Goal: Leave review/rating: Share an evaluation or opinion about a product, service, or content

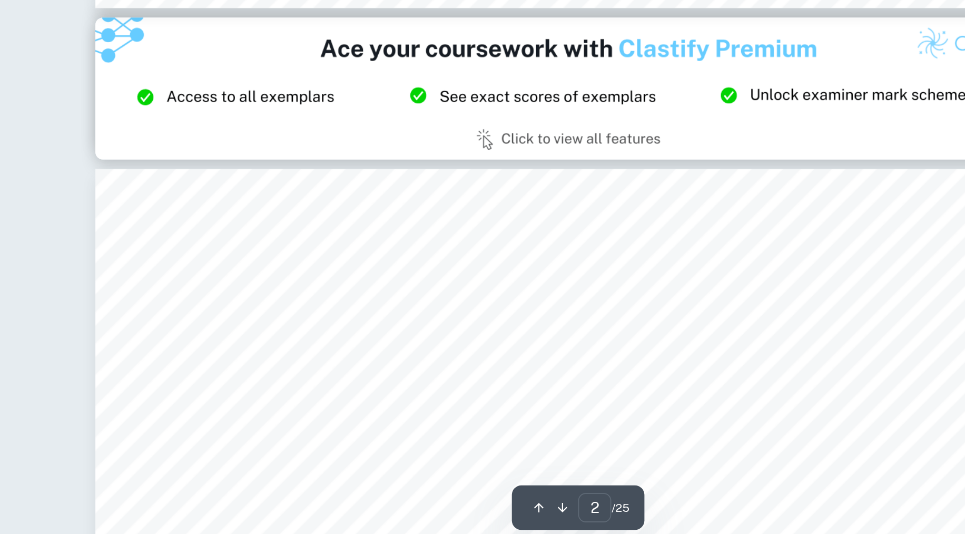
scroll to position [518, 0]
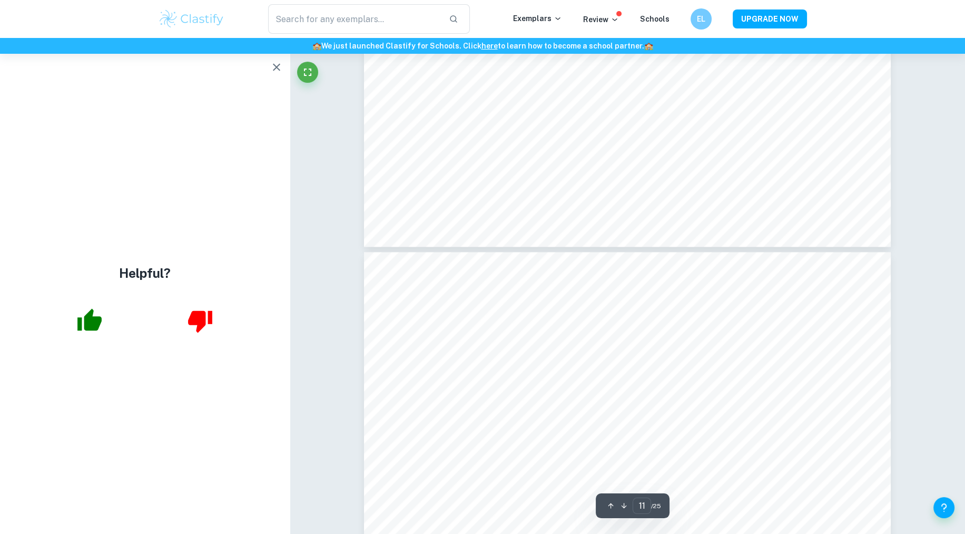
type input "10"
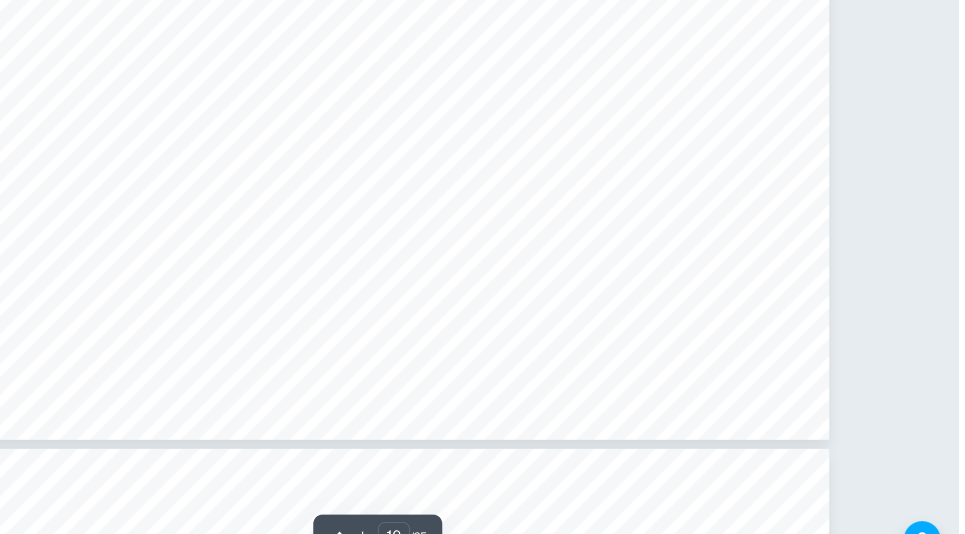
scroll to position [2874, 0]
